Goal: Navigation & Orientation: Go to known website

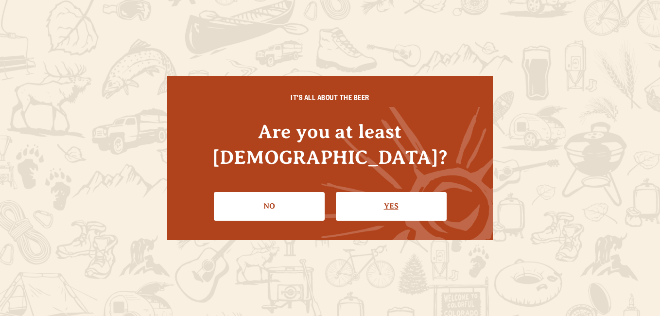
click at [403, 202] on link "Yes" at bounding box center [391, 206] width 111 height 28
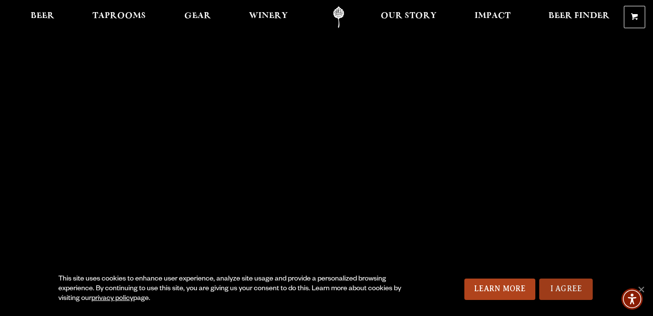
click at [584, 283] on link "I Agree" at bounding box center [565, 289] width 53 height 21
click at [549, 285] on link "I Agree" at bounding box center [565, 289] width 53 height 21
